Goal: Navigation & Orientation: Understand site structure

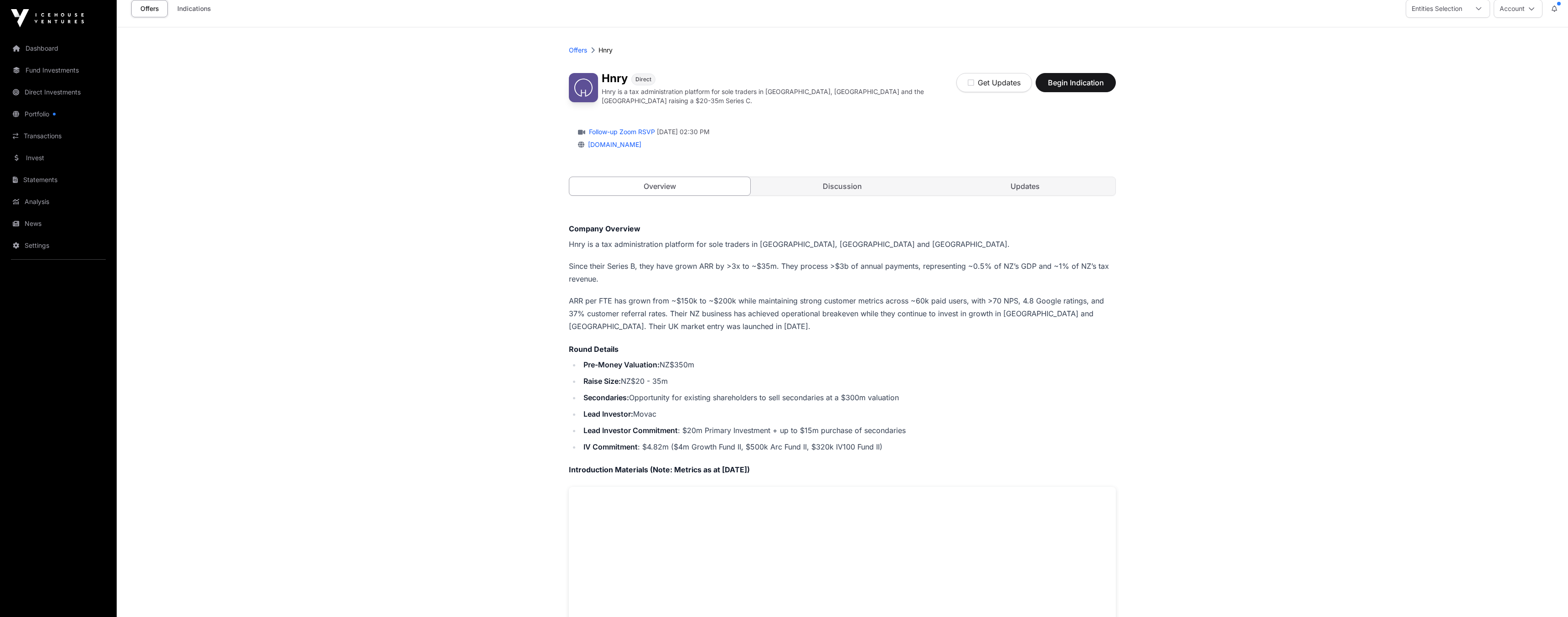
scroll to position [8, 0]
click at [852, 190] on link "Discussion" at bounding box center [842, 189] width 181 height 19
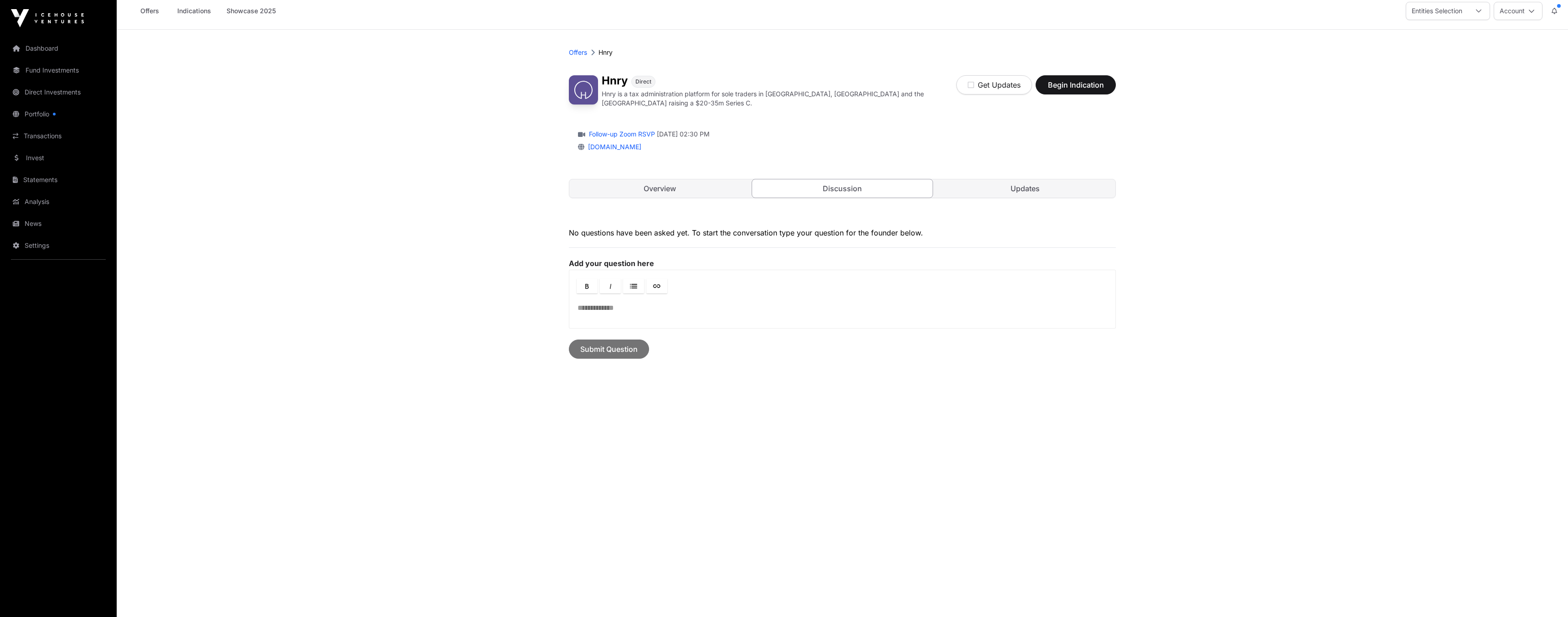
click at [959, 188] on link "Updates" at bounding box center [1025, 189] width 181 height 19
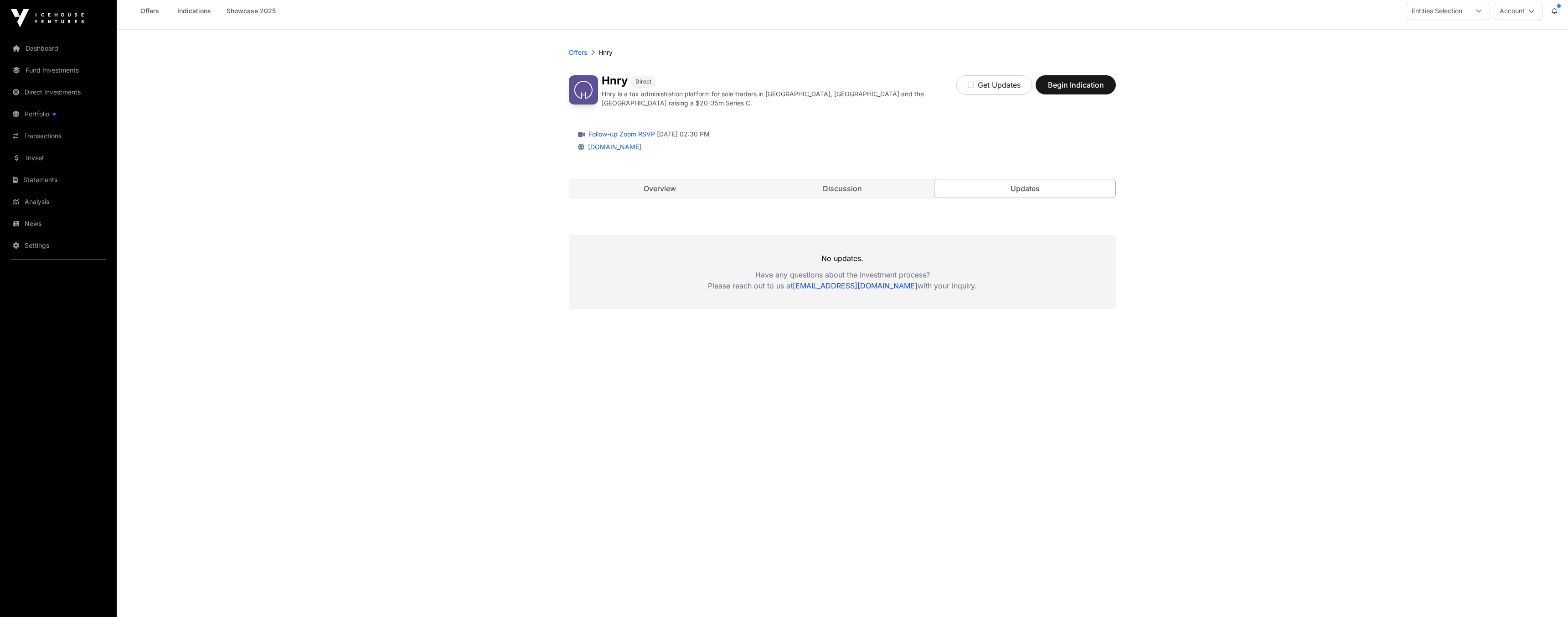
click at [707, 184] on link "Overview" at bounding box center [660, 189] width 181 height 19
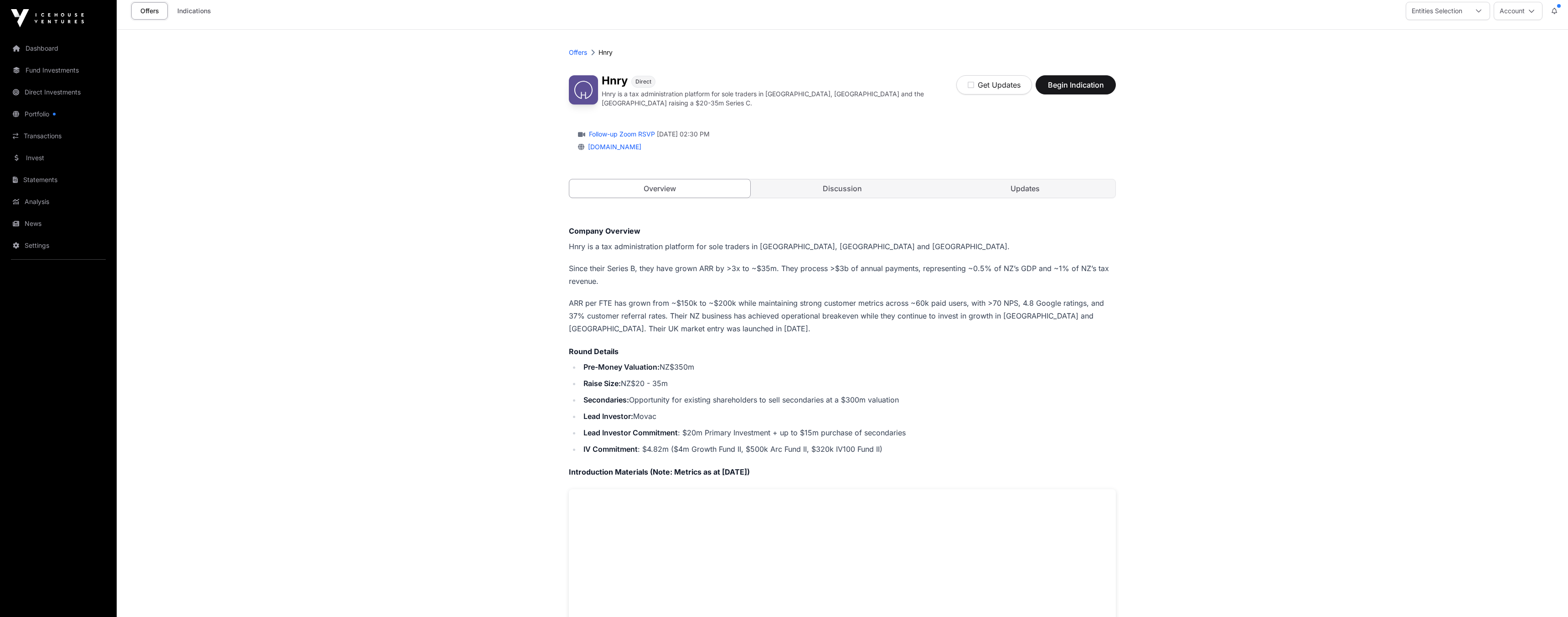
click at [44, 111] on link "Portfolio" at bounding box center [58, 114] width 102 height 20
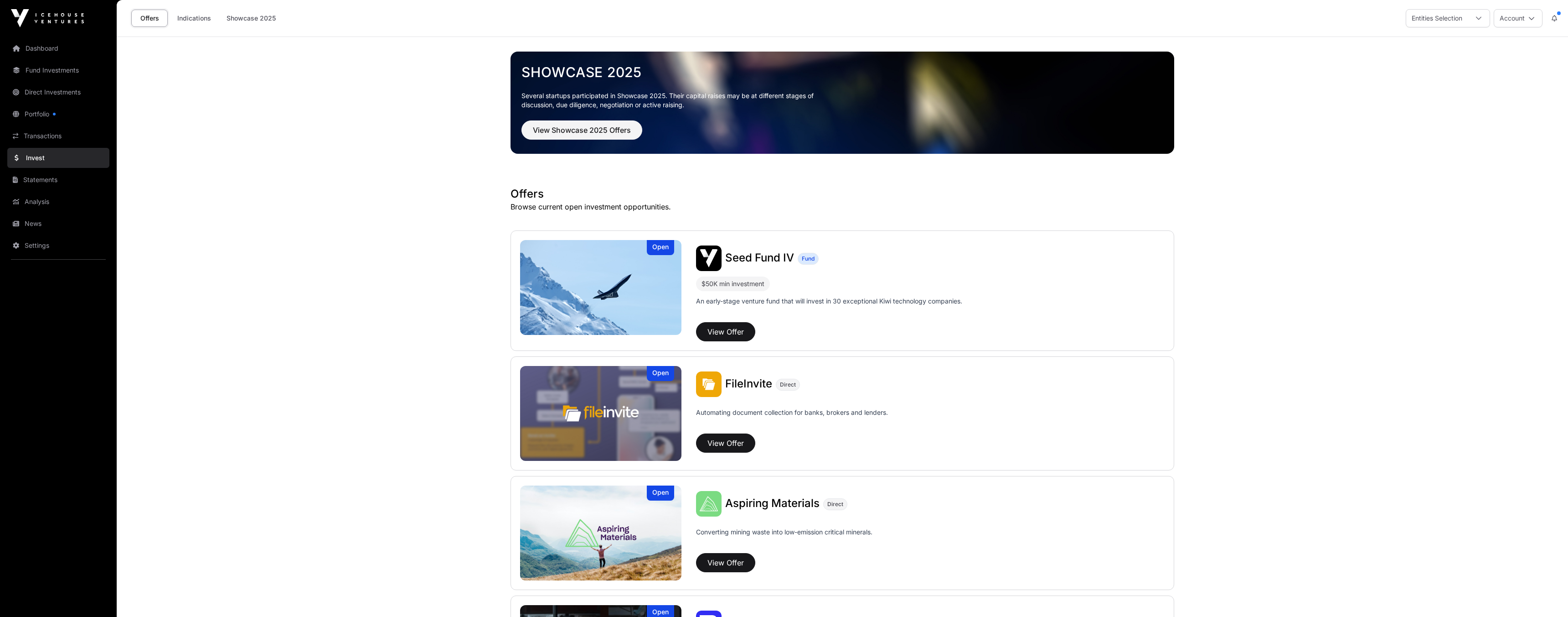
click at [41, 112] on link "Portfolio" at bounding box center [58, 114] width 102 height 20
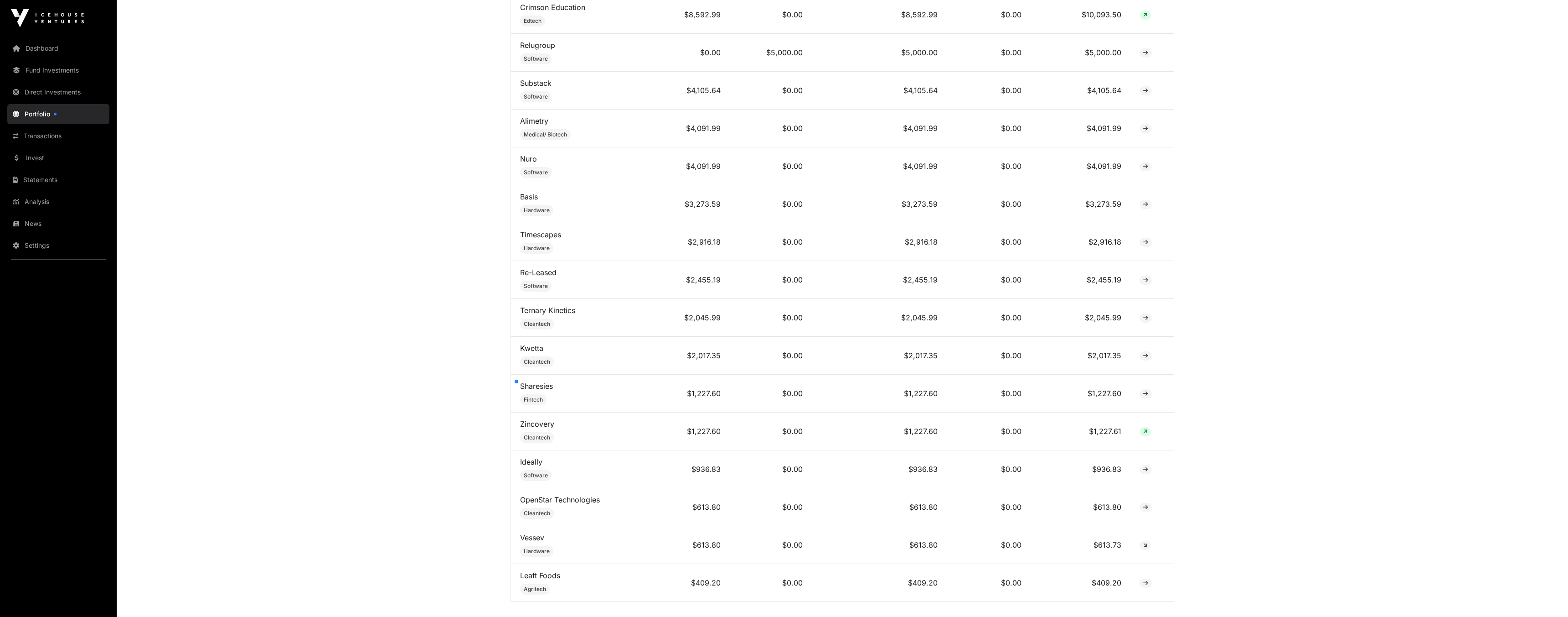
scroll to position [591, 0]
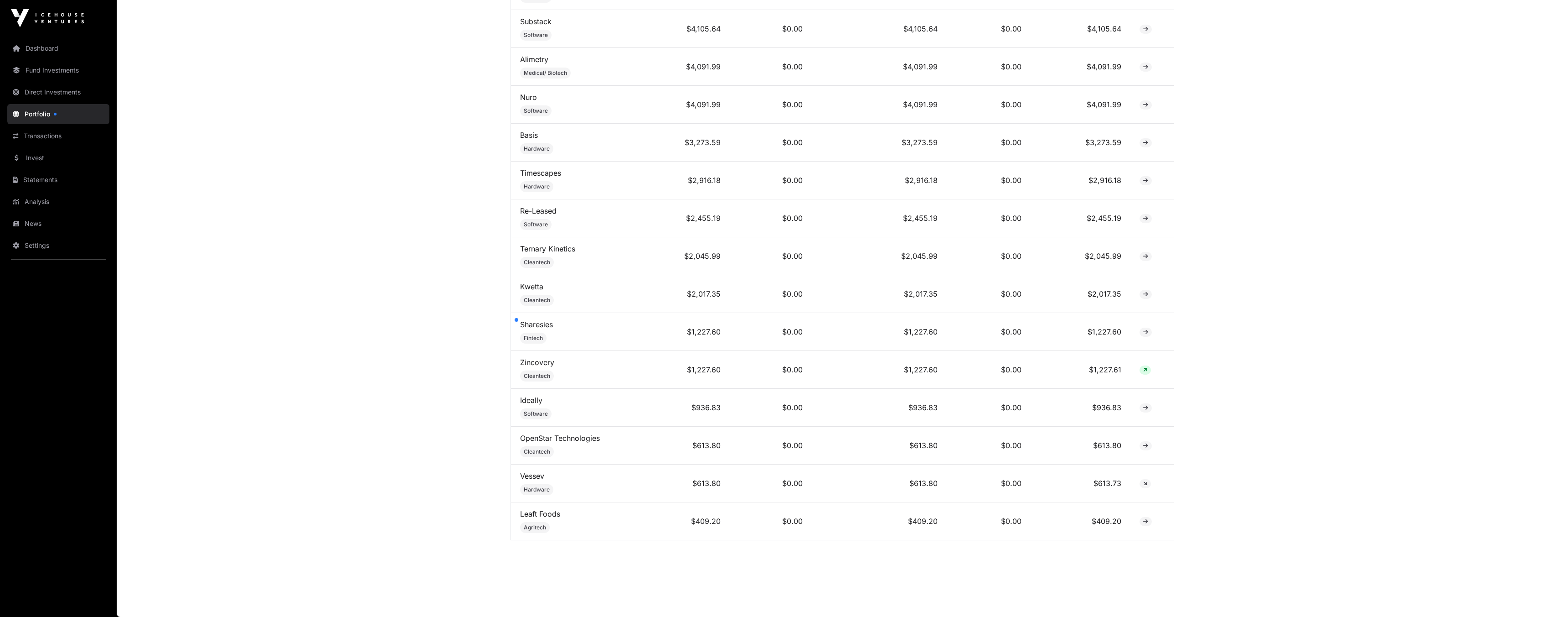
click at [36, 202] on link "Analysis" at bounding box center [58, 201] width 102 height 20
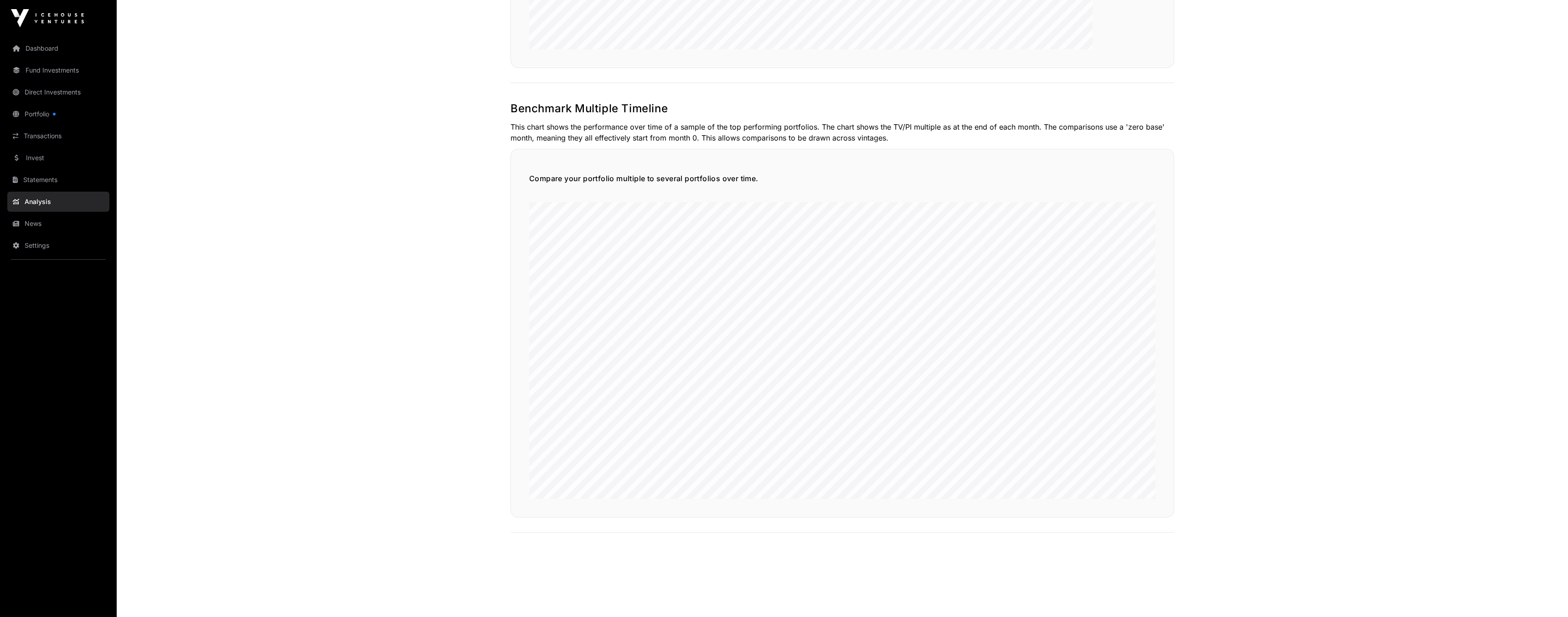
scroll to position [2090, 0]
